Goal: Task Accomplishment & Management: Manage account settings

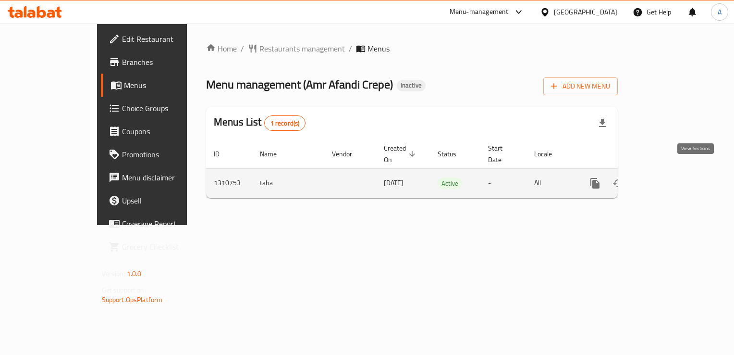
click at [670, 177] on icon "enhanced table" at bounding box center [665, 183] width 12 height 12
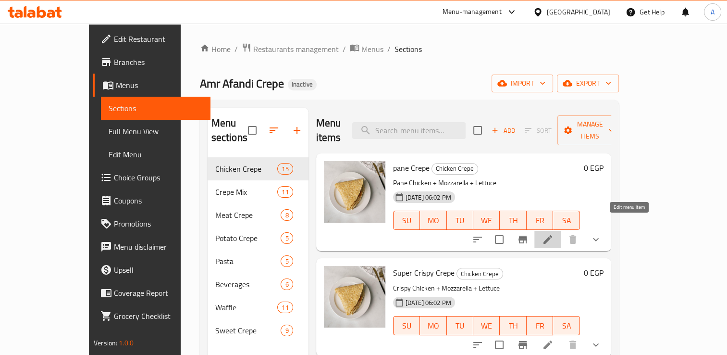
click at [554, 234] on icon at bounding box center [548, 240] width 12 height 12
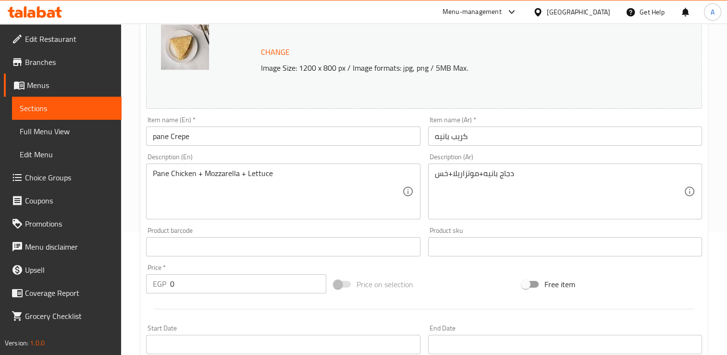
scroll to position [120, 0]
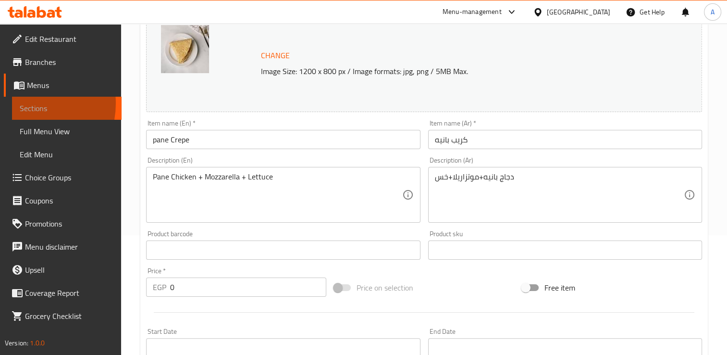
click at [23, 103] on span "Sections" at bounding box center [67, 108] width 94 height 12
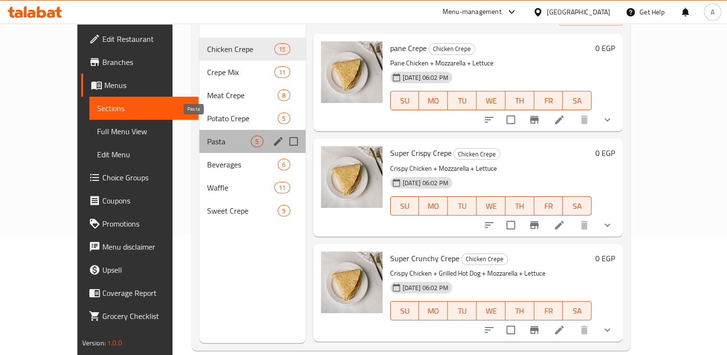
click at [207, 136] on span "Pasta" at bounding box center [229, 142] width 44 height 12
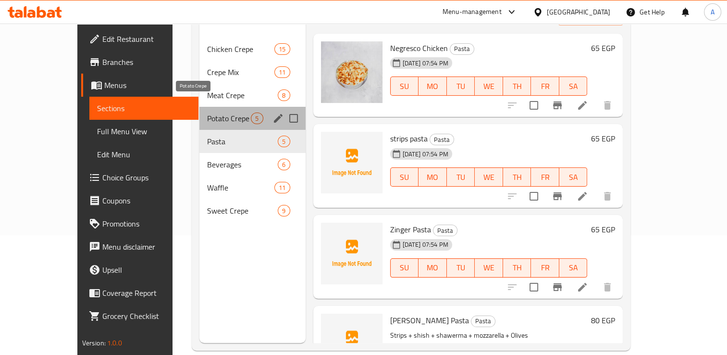
click at [207, 112] on span "Potato Crepe" at bounding box center [229, 118] width 44 height 12
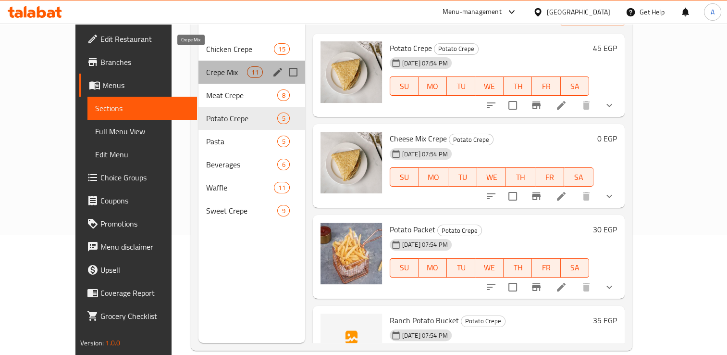
click at [206, 66] on span "Crepe Mix" at bounding box center [226, 72] width 41 height 12
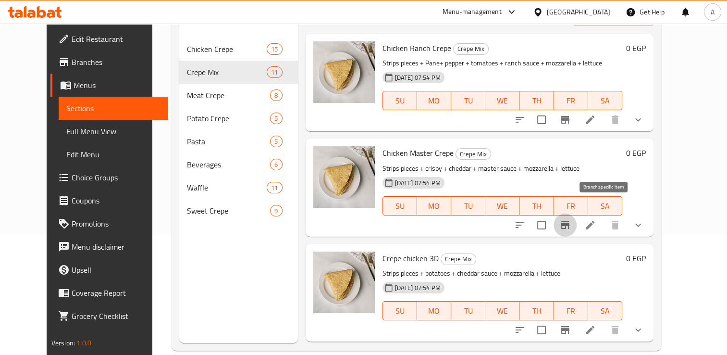
click at [571, 219] on icon "Branch-specific-item" at bounding box center [565, 225] width 12 height 12
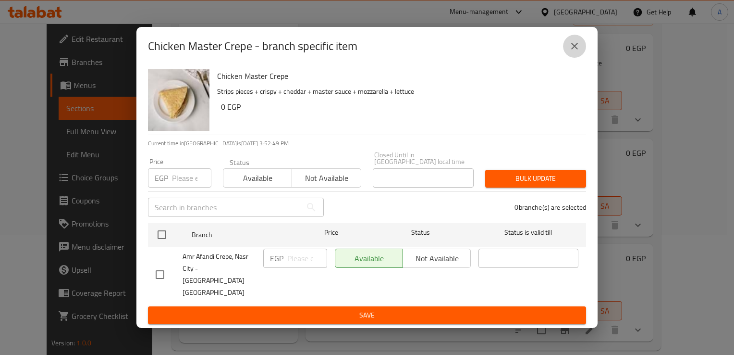
click at [571, 52] on icon "close" at bounding box center [575, 46] width 12 height 12
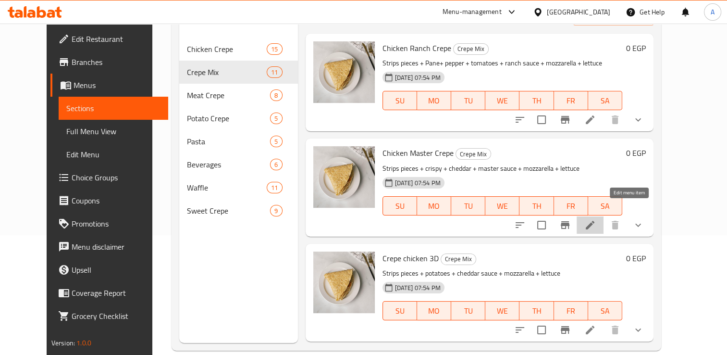
click at [596, 219] on icon at bounding box center [590, 225] width 12 height 12
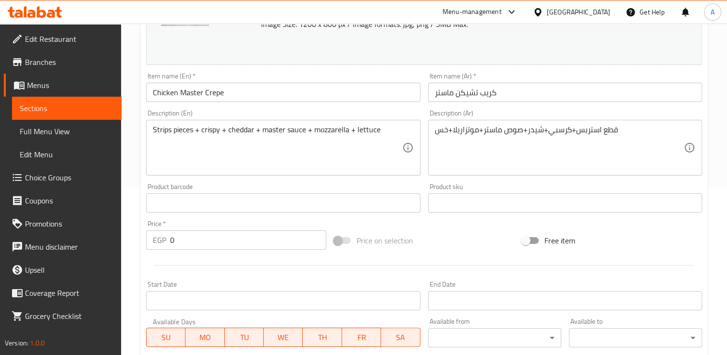
scroll to position [163, 0]
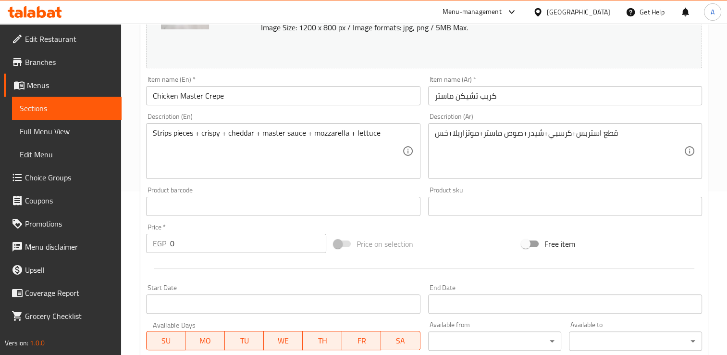
click at [48, 113] on span "Sections" at bounding box center [67, 108] width 94 height 12
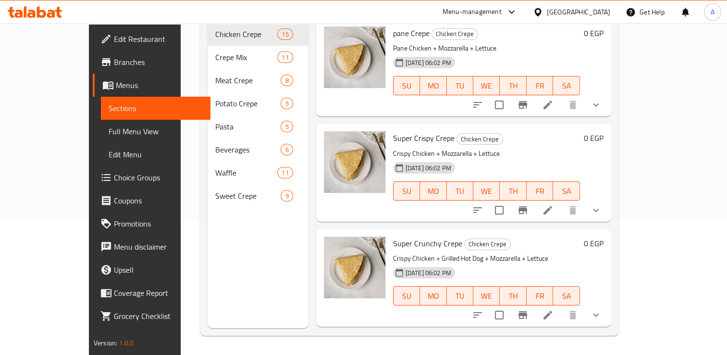
scroll to position [135, 0]
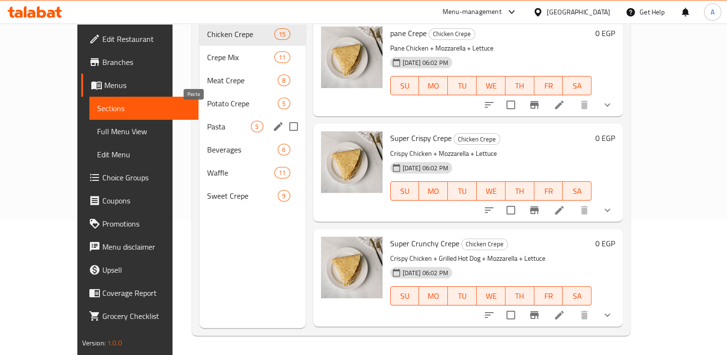
click at [207, 121] on span "Pasta" at bounding box center [229, 127] width 44 height 12
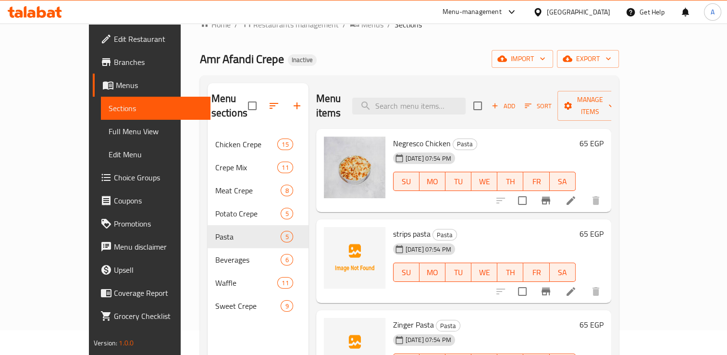
scroll to position [19, 0]
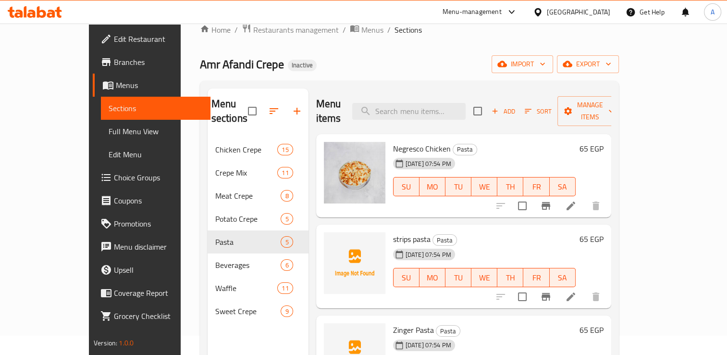
click at [114, 59] on span "Branches" at bounding box center [158, 62] width 89 height 12
